Goal: Information Seeking & Learning: Learn about a topic

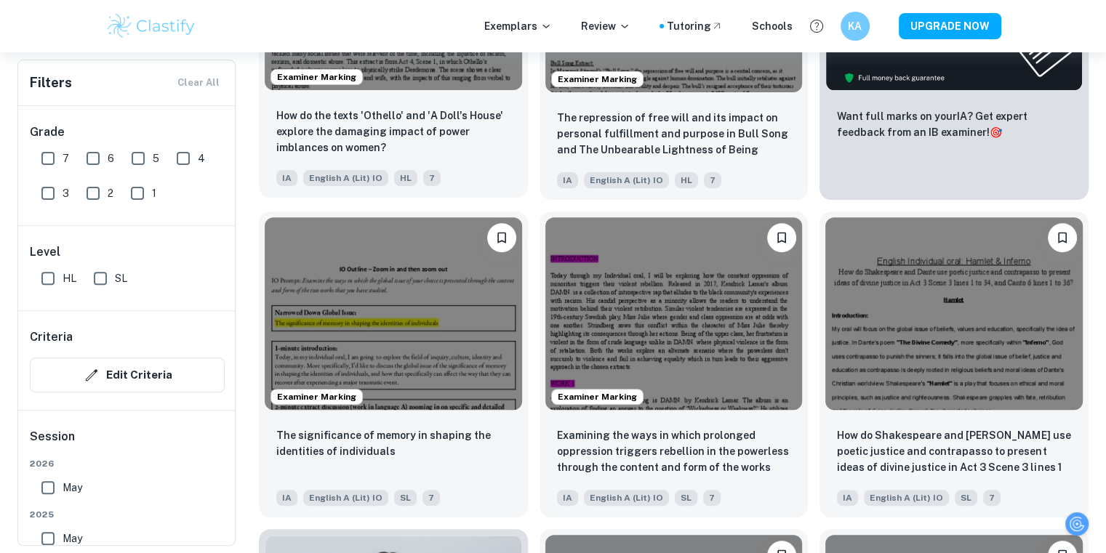
scroll to position [497, 0]
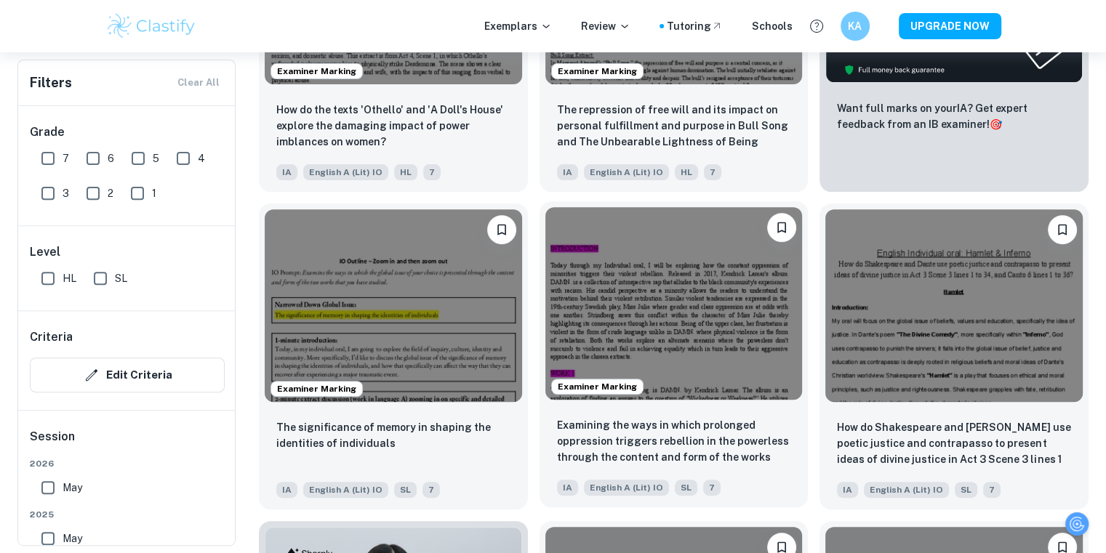
click at [779, 401] on div "Examiner Marking" at bounding box center [673, 303] width 269 height 204
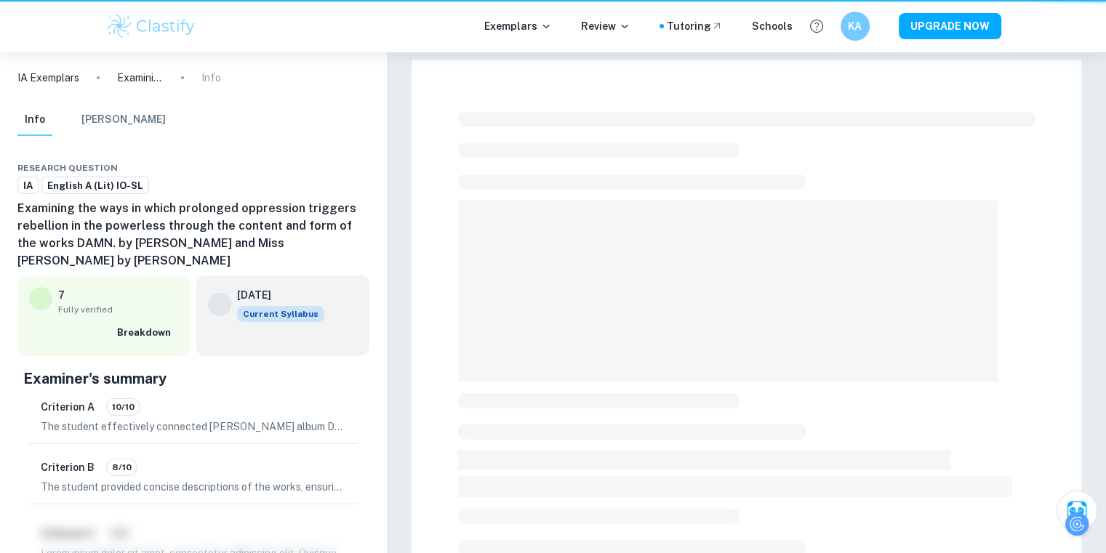
click at [779, 401] on div at bounding box center [746, 531] width 577 height 851
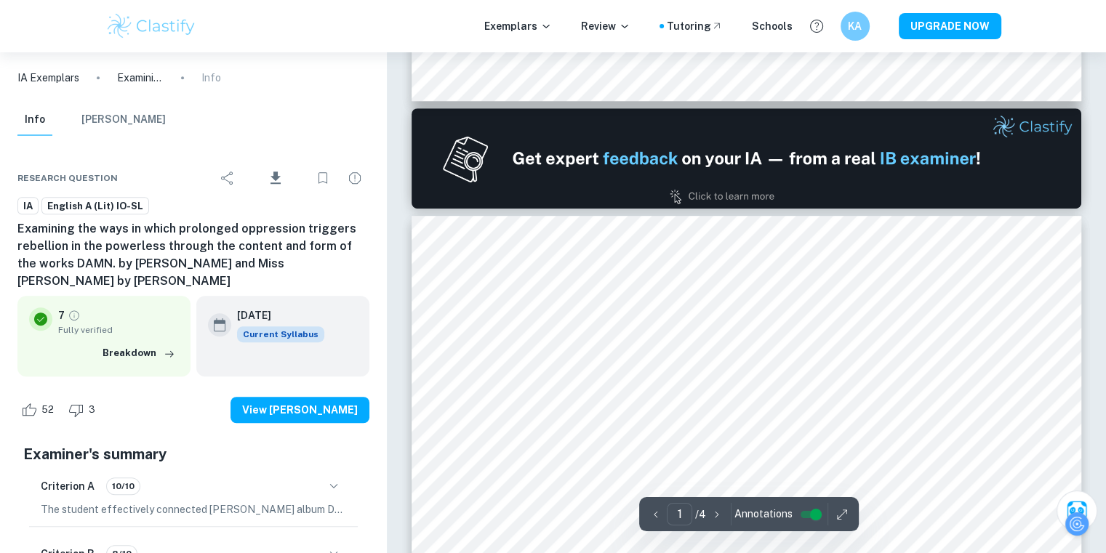
type input "2"
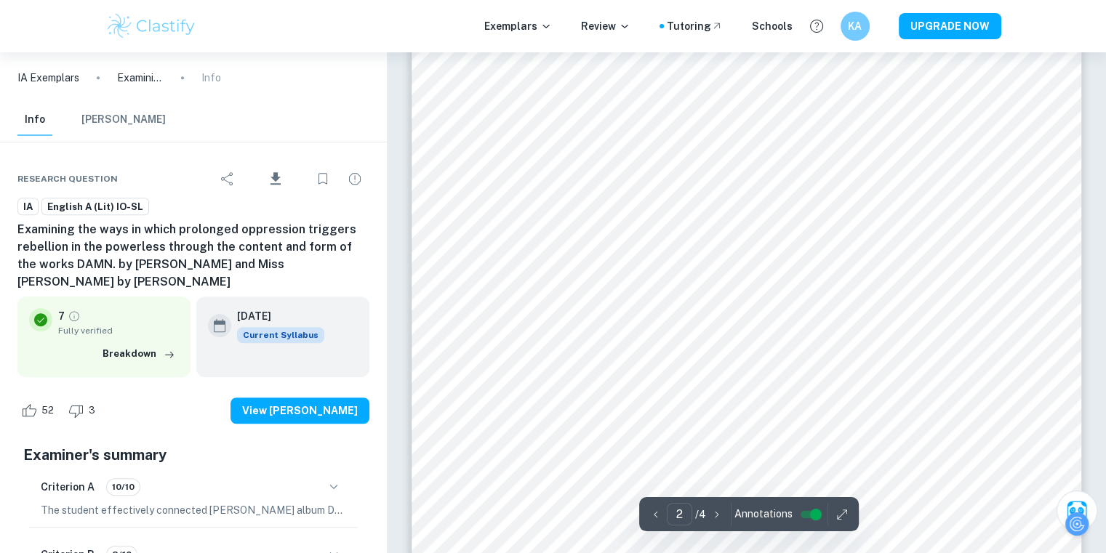
scroll to position [1049, 11]
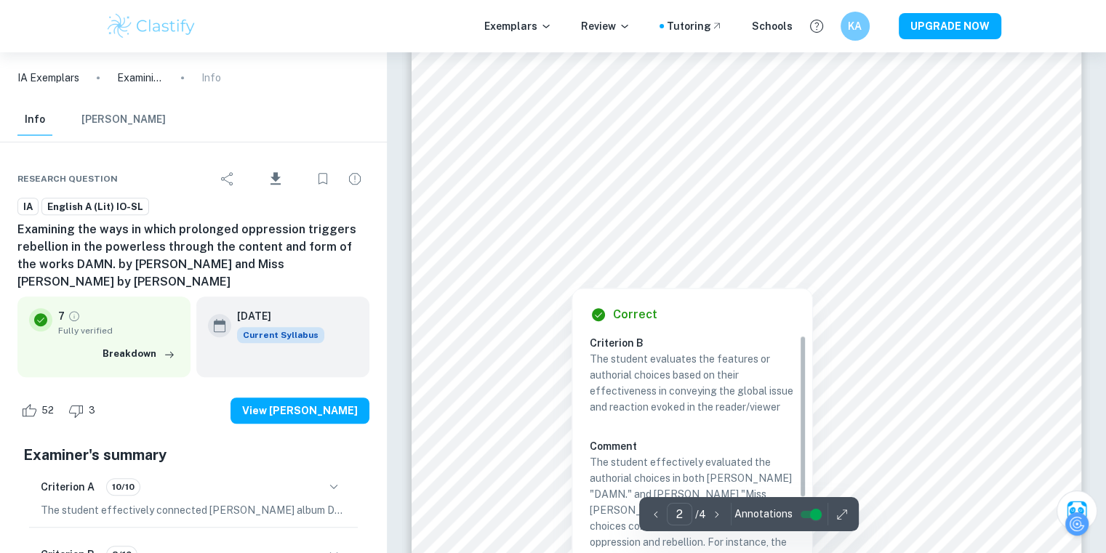
click at [695, 262] on div at bounding box center [726, 260] width 494 height 17
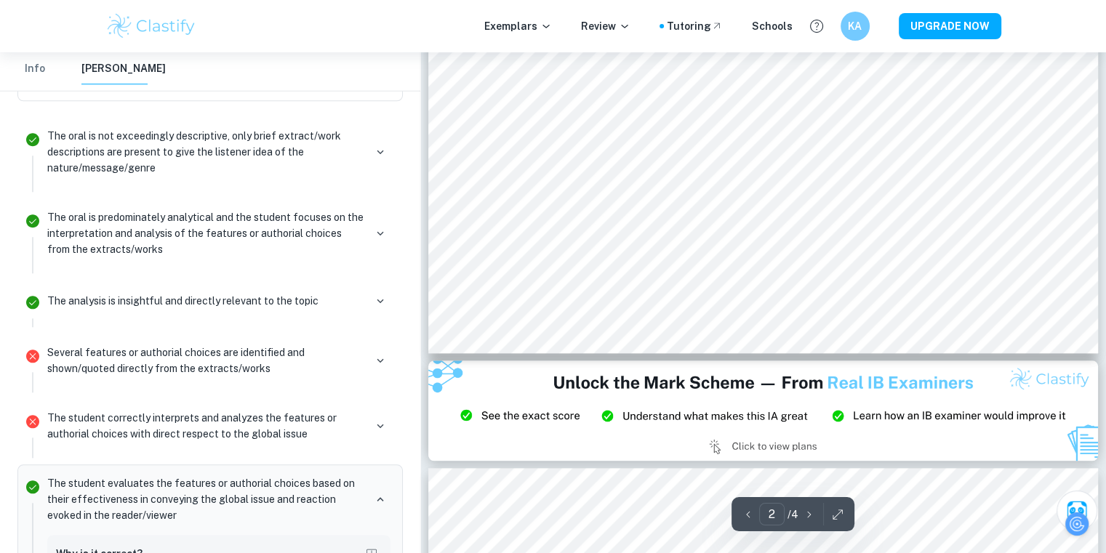
scroll to position [1506, 11]
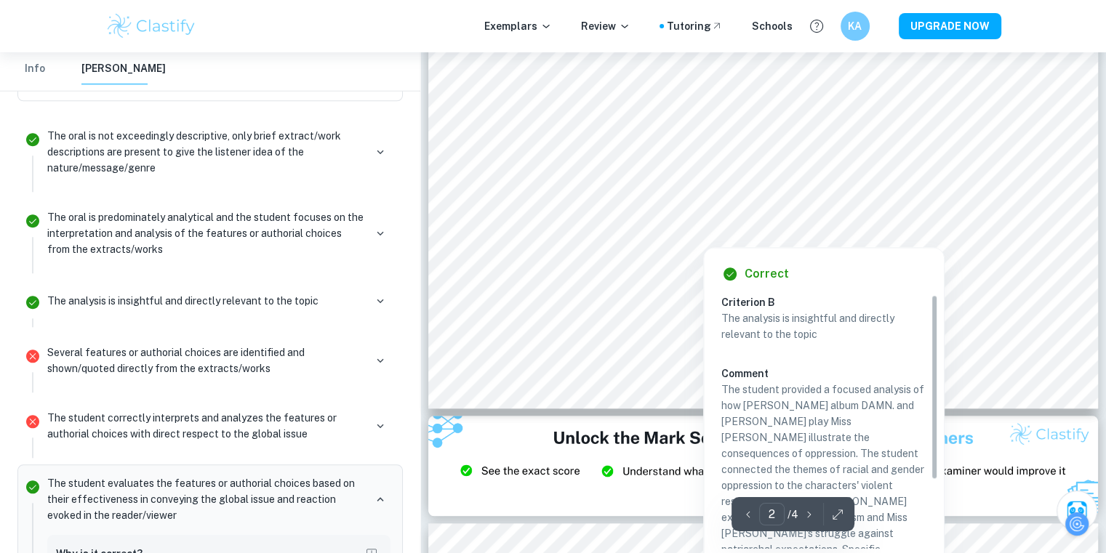
type input "3"
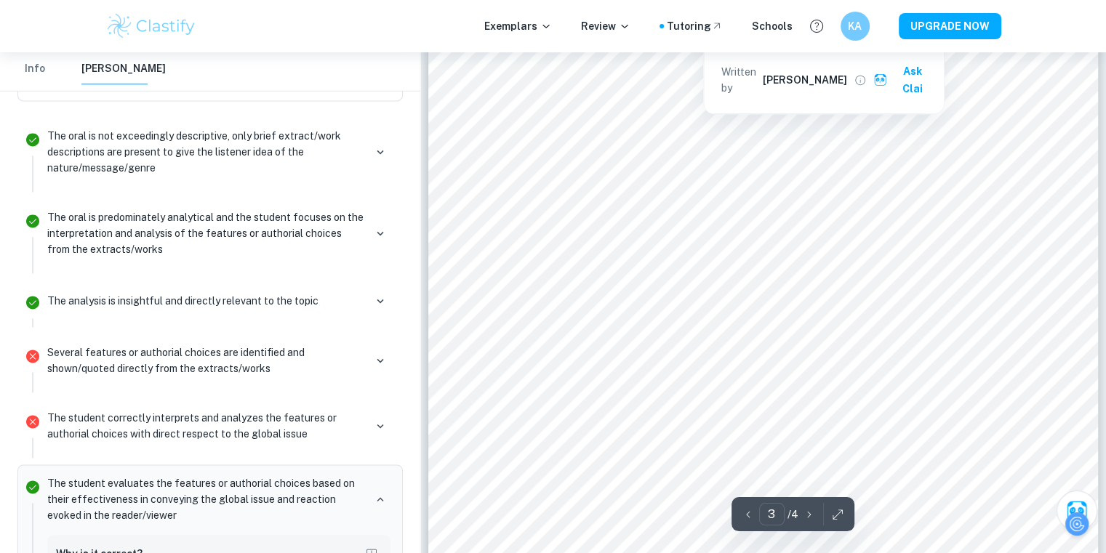
scroll to position [2028, 11]
